Goal: Entertainment & Leisure: Consume media (video, audio)

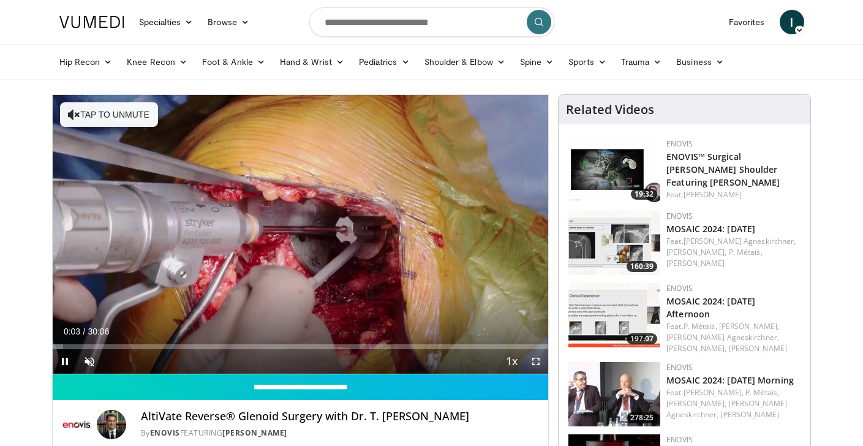
click at [535, 359] on span "Video Player" at bounding box center [536, 361] width 25 height 25
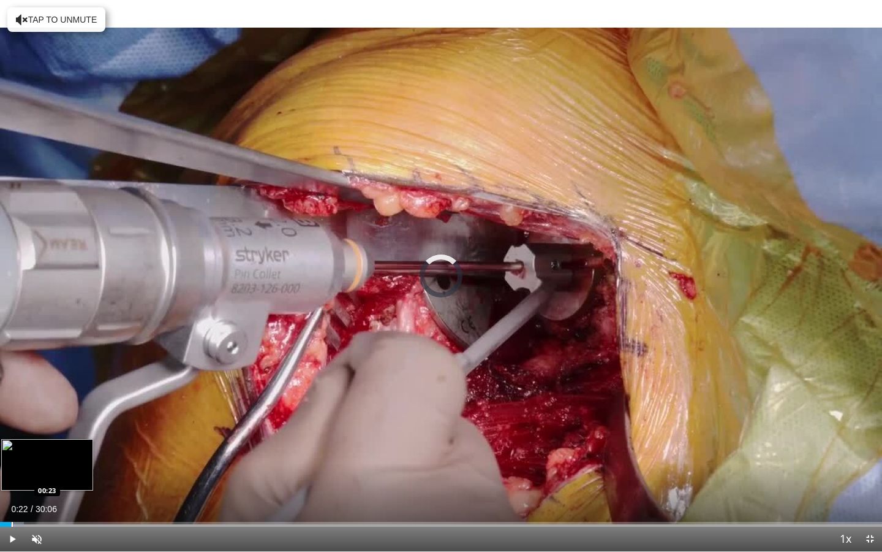
click at [12, 446] on div "Progress Bar" at bounding box center [12, 523] width 1 height 5
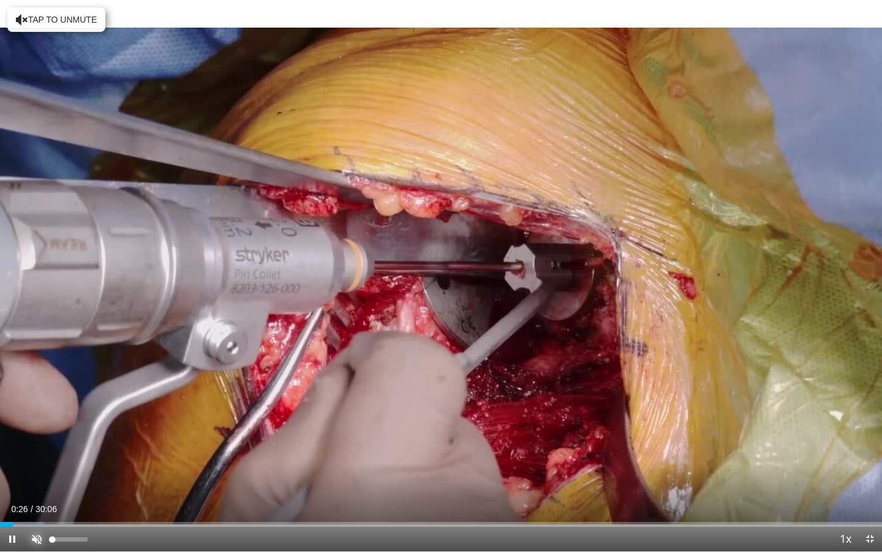
click at [37, 446] on span "Video Player" at bounding box center [37, 538] width 25 height 25
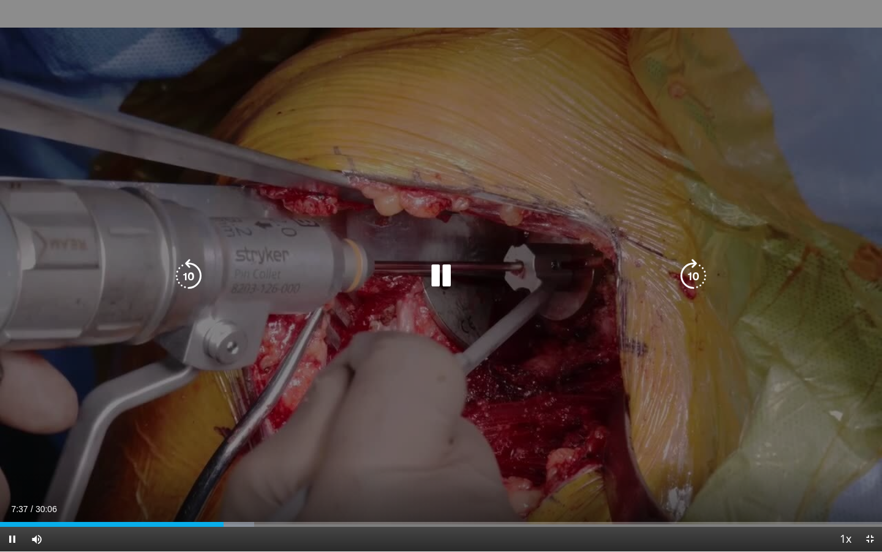
click at [652, 413] on div "10 seconds Tap to unmute" at bounding box center [441, 275] width 882 height 551
click at [449, 276] on icon "Video Player" at bounding box center [441, 276] width 34 height 34
click at [442, 275] on icon "Video Player" at bounding box center [441, 276] width 34 height 34
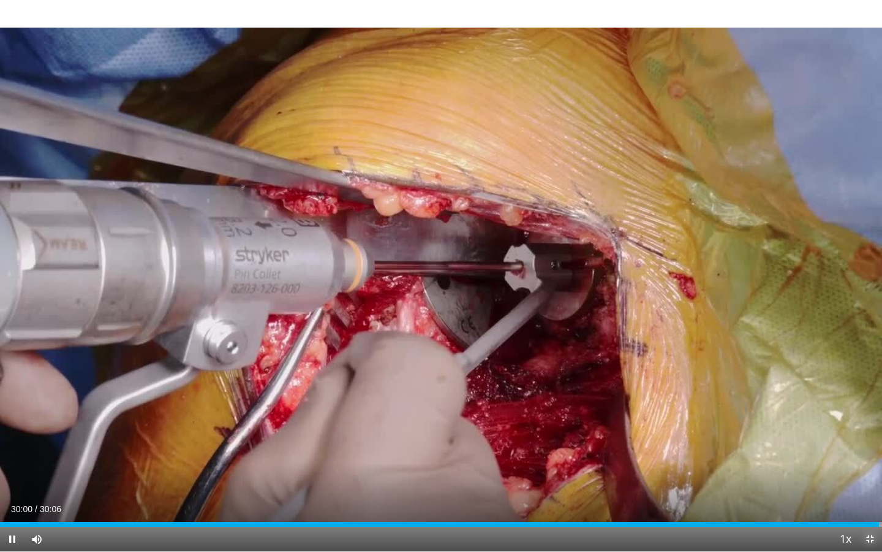
click at [863, 446] on span "Video Player" at bounding box center [870, 538] width 25 height 25
